Goal: Task Accomplishment & Management: Use online tool/utility

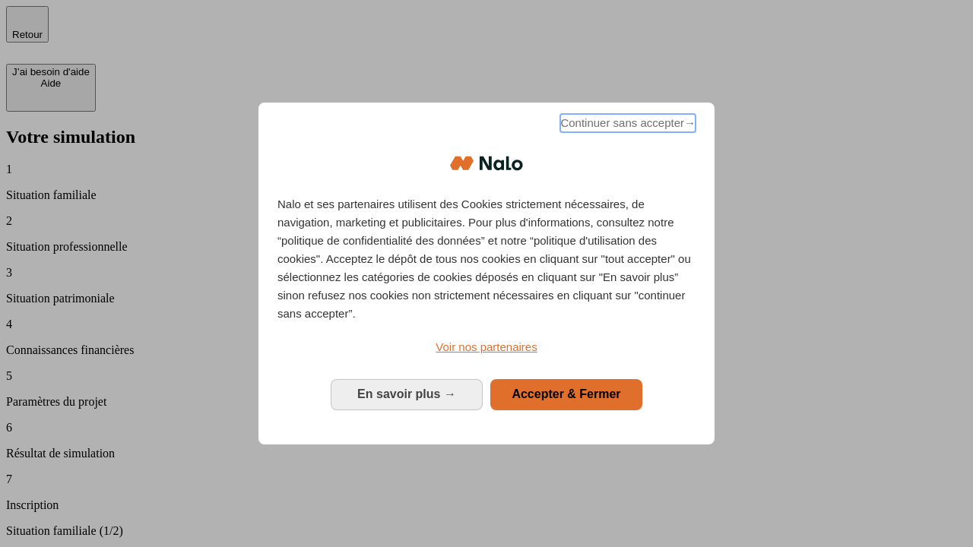
click at [626, 125] on span "Continuer sans accepter →" at bounding box center [627, 123] width 135 height 18
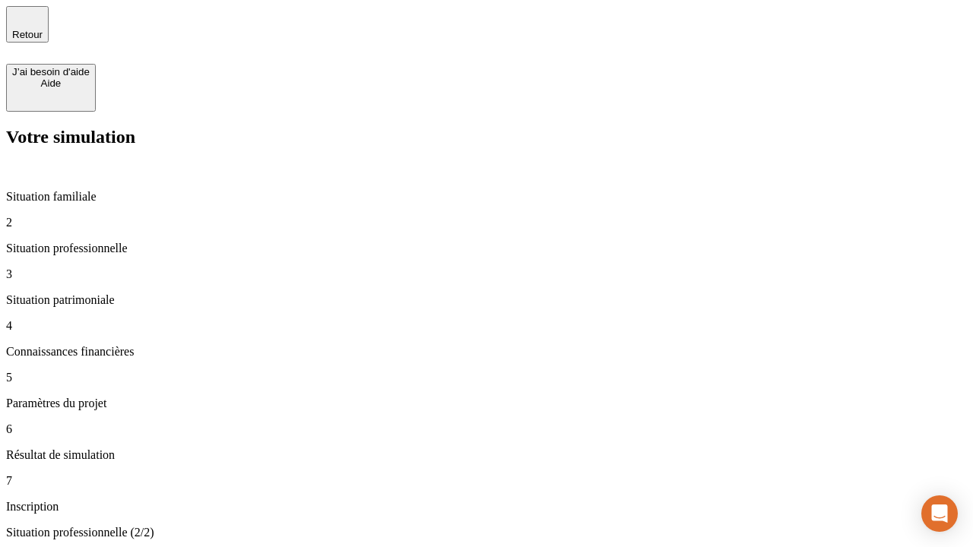
type input "70 000"
type input "1 000"
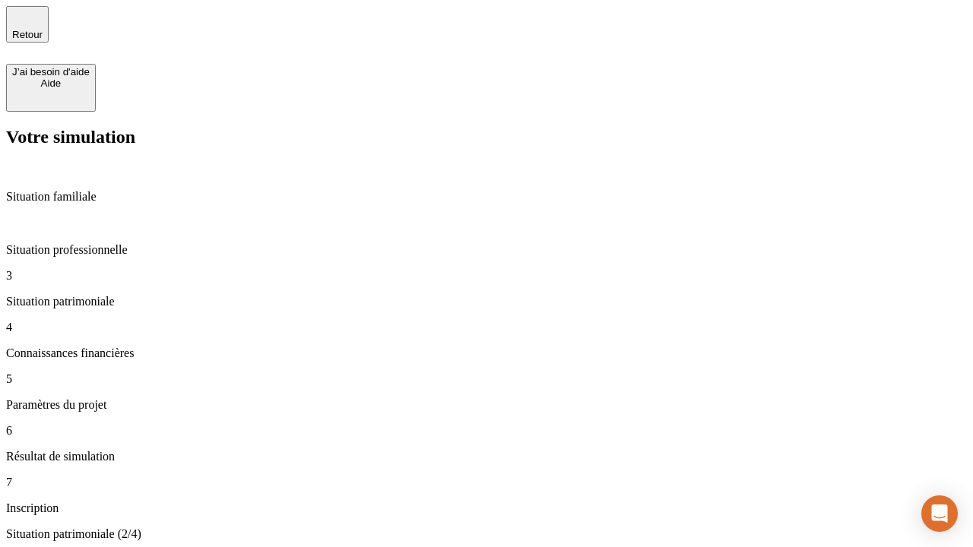
type input "800"
type input "6"
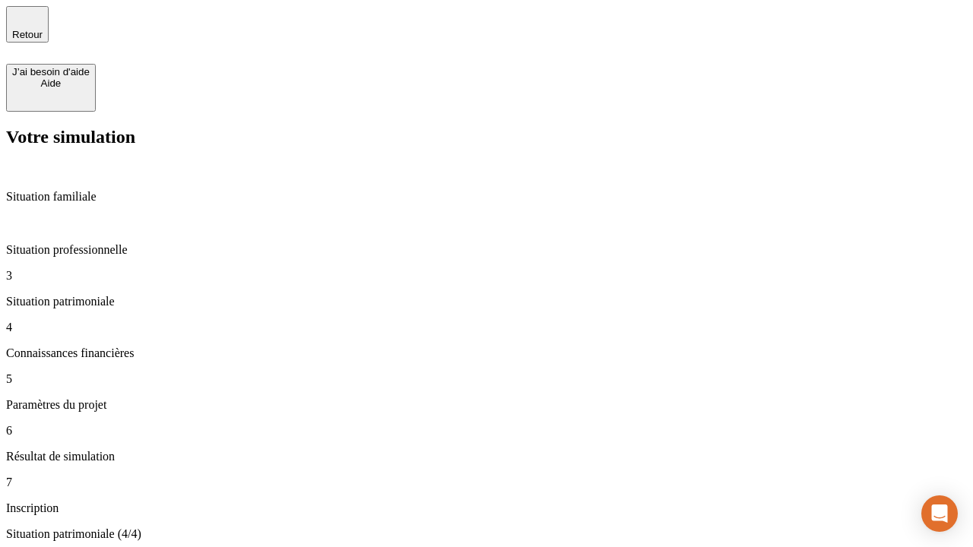
type input "400"
type input "3"
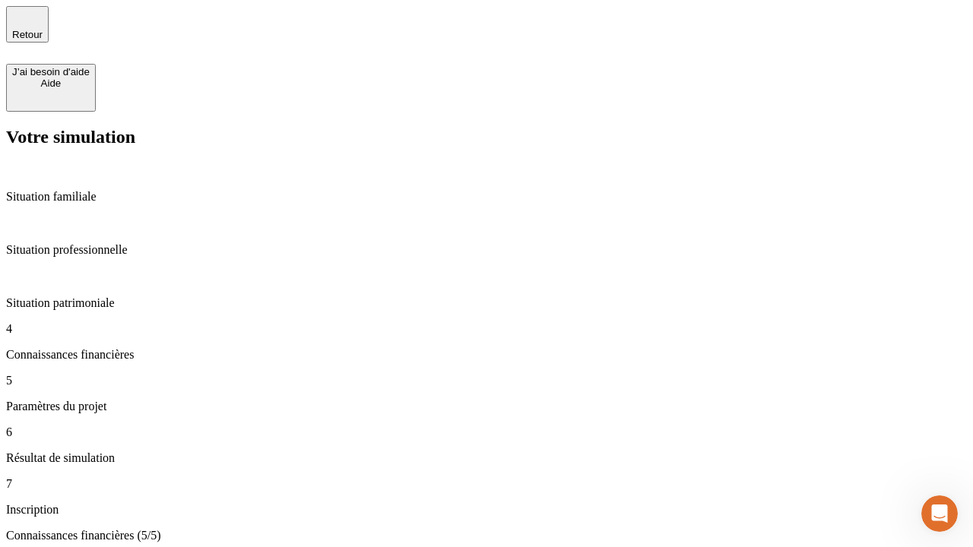
type input "35"
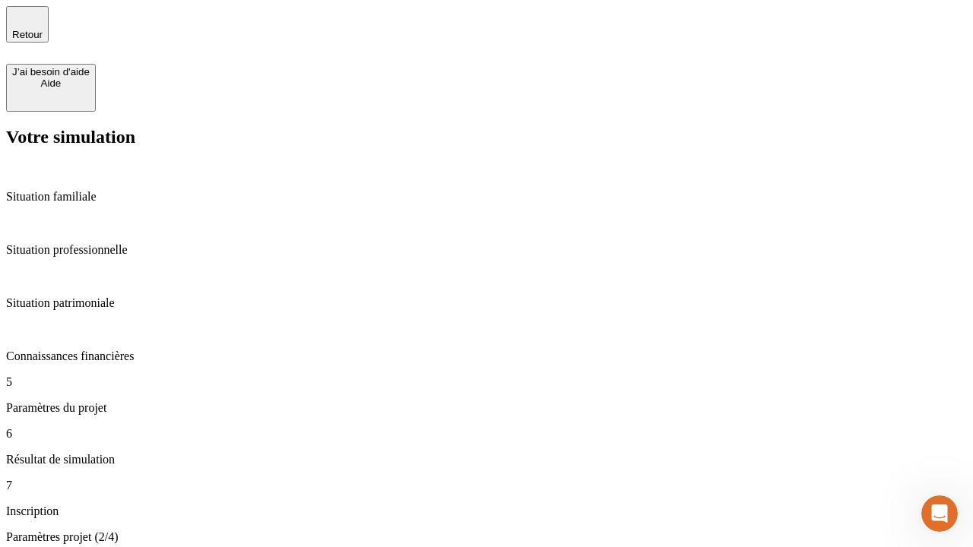
type input "500"
type input "640"
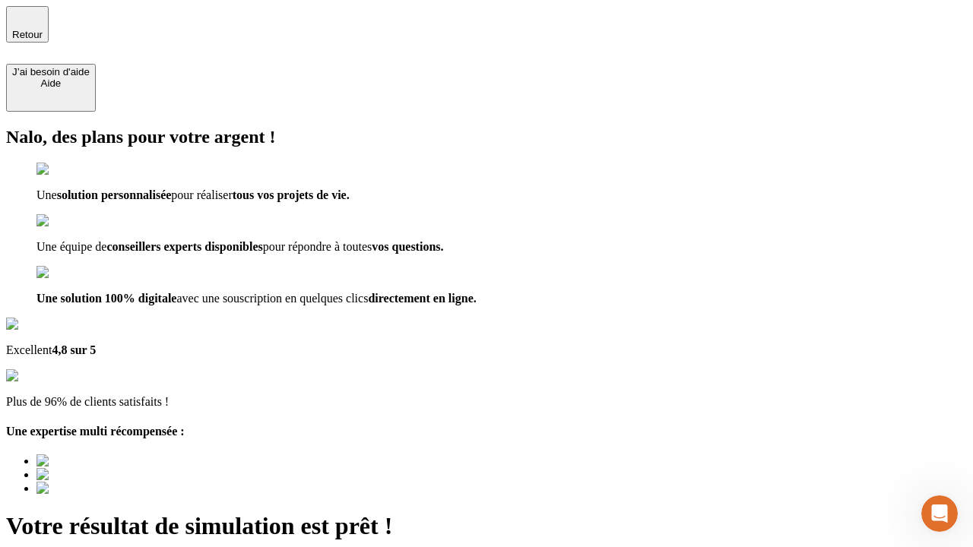
type input "[EMAIL_ADDRESS][DOMAIN_NAME]"
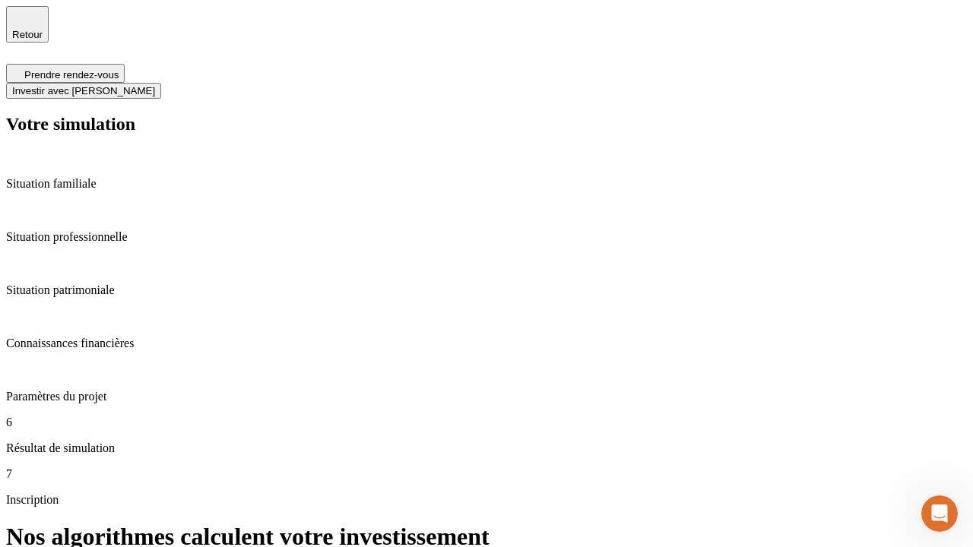
scroll to position [6, 0]
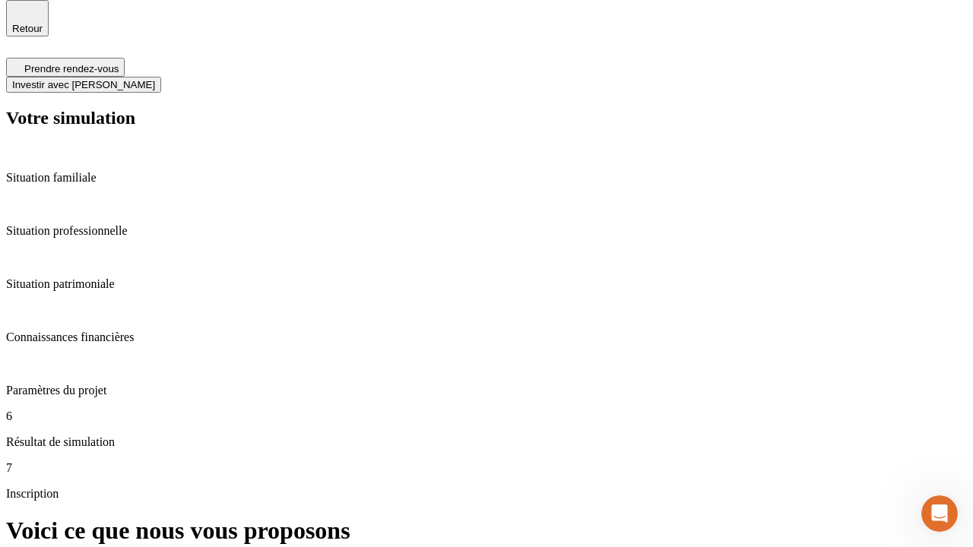
click at [155, 79] on span "Investir avec [PERSON_NAME]" at bounding box center [83, 84] width 143 height 11
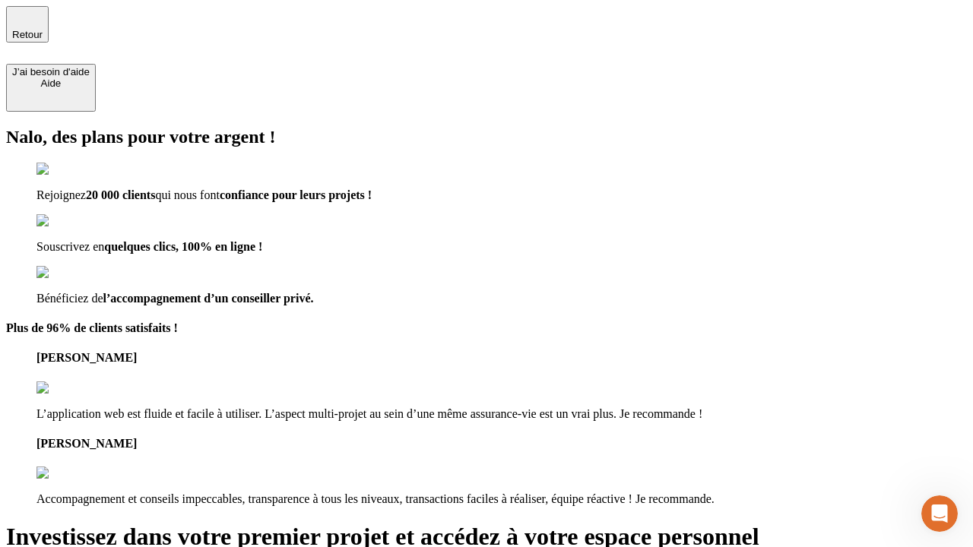
type input "abc"
